Goal: Transaction & Acquisition: Subscribe to service/newsletter

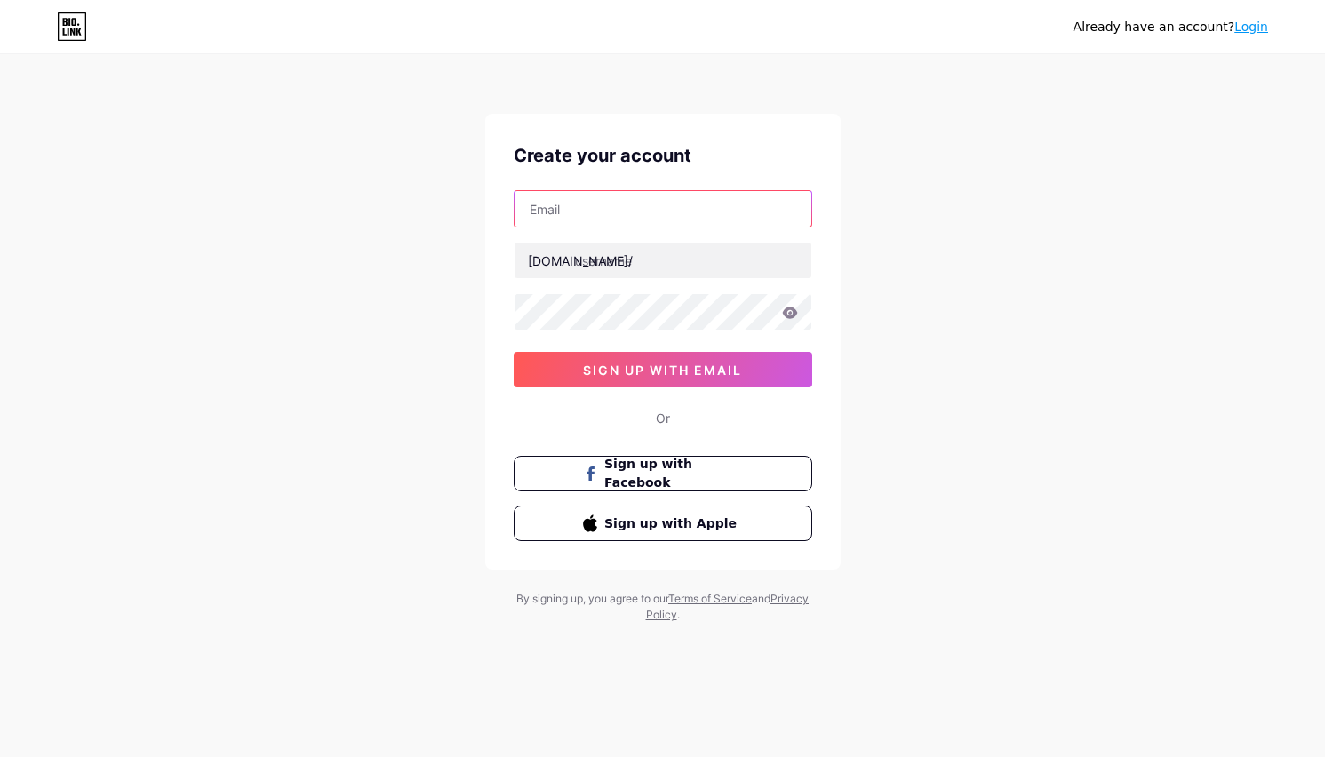
click at [551, 213] on input "text" at bounding box center [662, 209] width 297 height 36
type input "[EMAIL_ADDRESS][DOMAIN_NAME]"
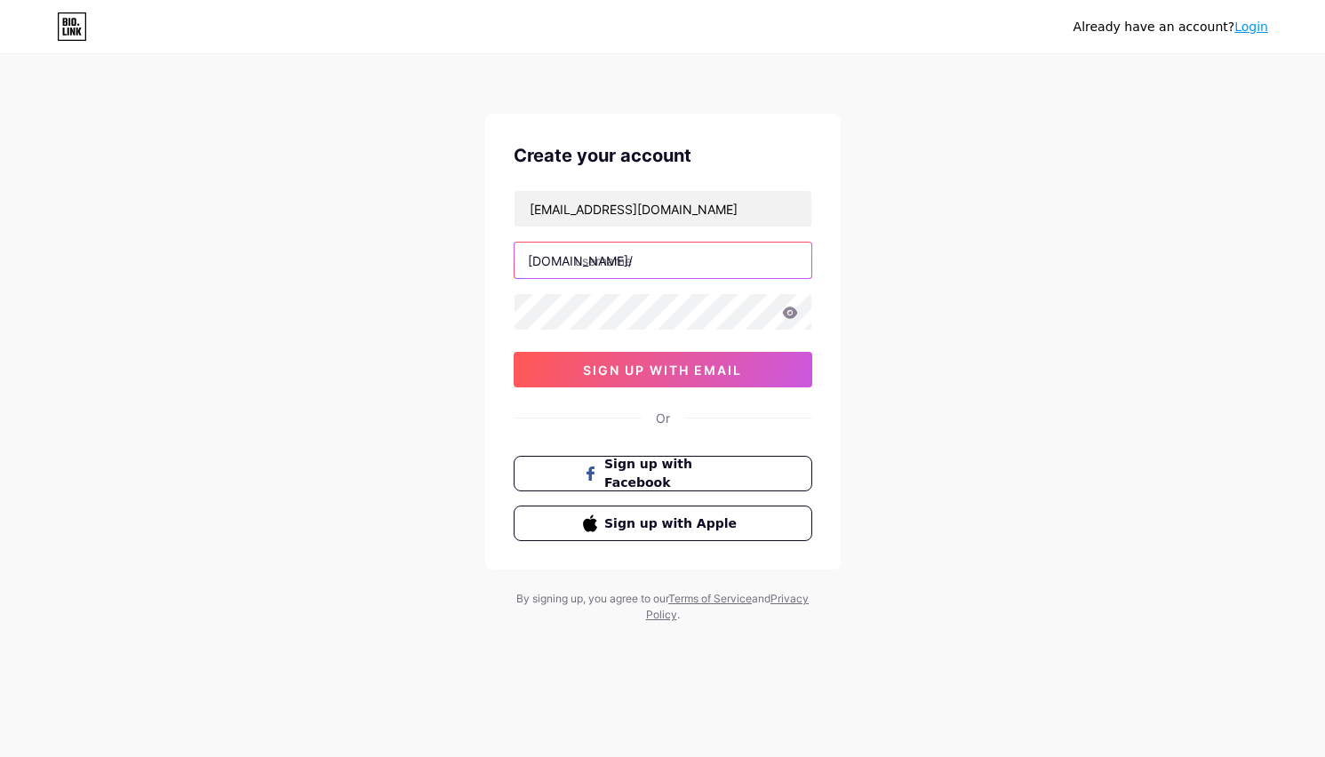
click at [640, 266] on input "text" at bounding box center [662, 261] width 297 height 36
click at [689, 268] on input "text" at bounding box center [662, 261] width 297 height 36
paste input "imacnerd"
type input "imacnerd"
click at [681, 368] on span "sign up with email" at bounding box center [662, 369] width 159 height 15
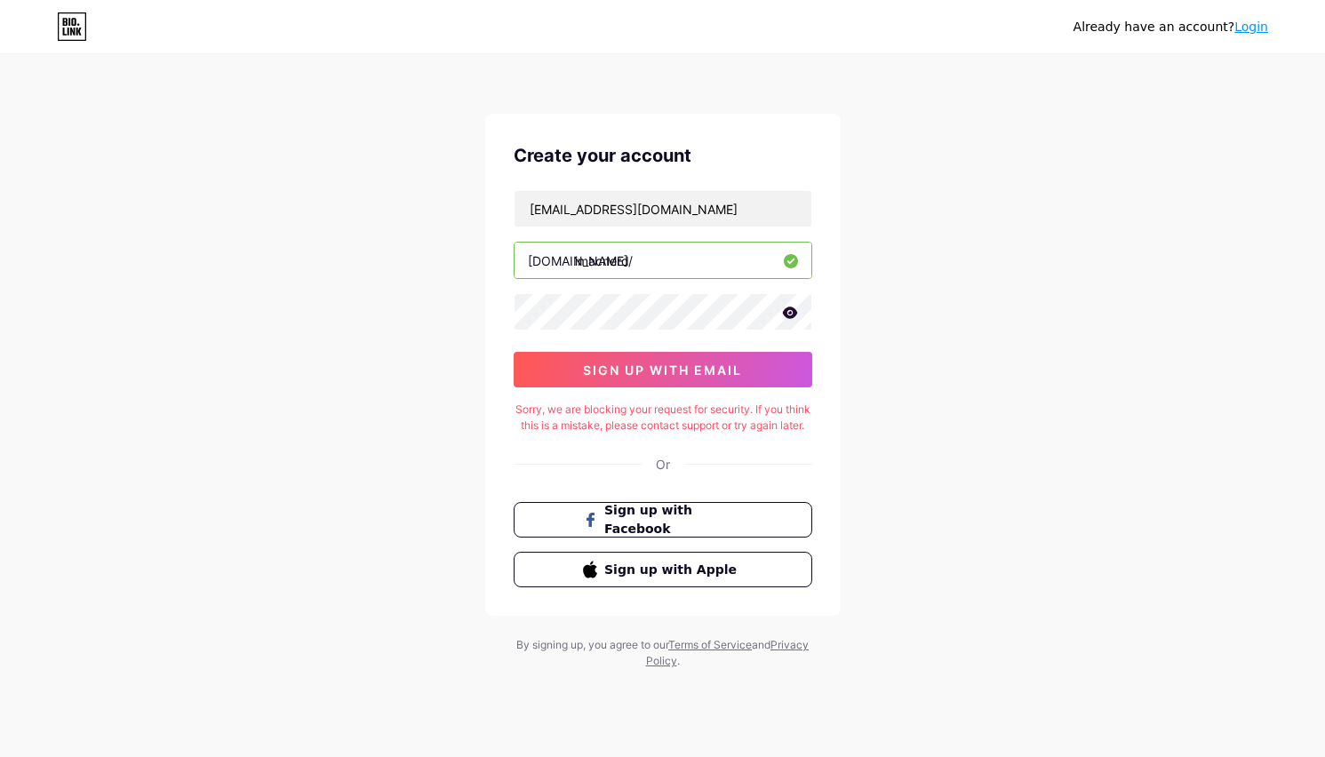
click at [786, 313] on icon at bounding box center [789, 313] width 15 height 12
click at [786, 313] on icon at bounding box center [789, 314] width 18 height 18
click at [723, 361] on button "sign up with email" at bounding box center [663, 370] width 299 height 36
